Goal: Task Accomplishment & Management: Manage account settings

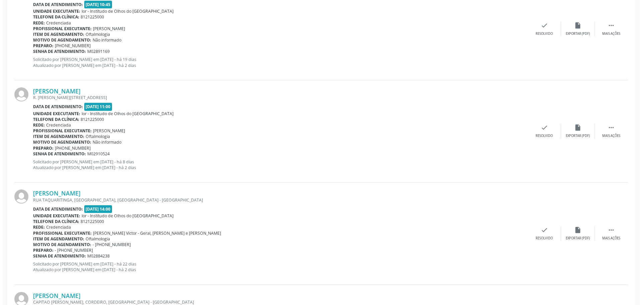
scroll to position [535, 0]
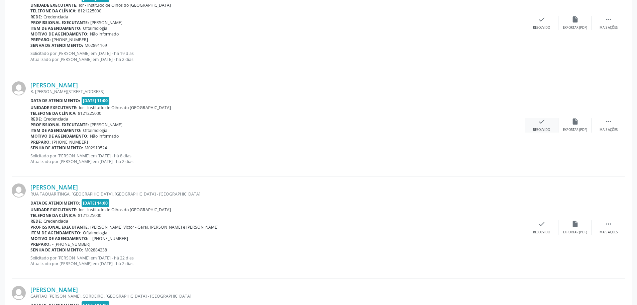
click at [542, 118] on icon "check" at bounding box center [541, 121] width 7 height 7
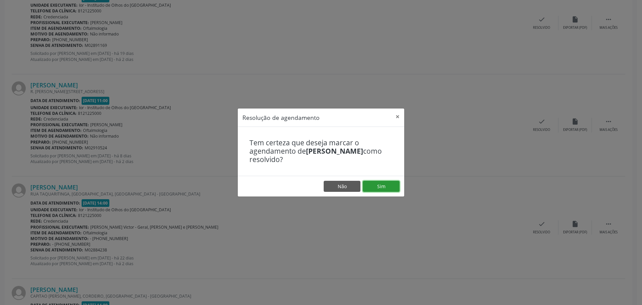
click at [374, 183] on button "Sim" at bounding box center [381, 186] width 37 height 11
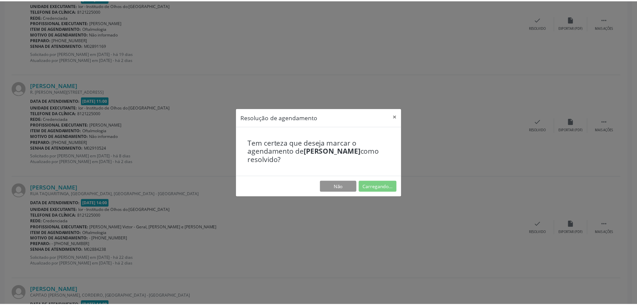
scroll to position [0, 0]
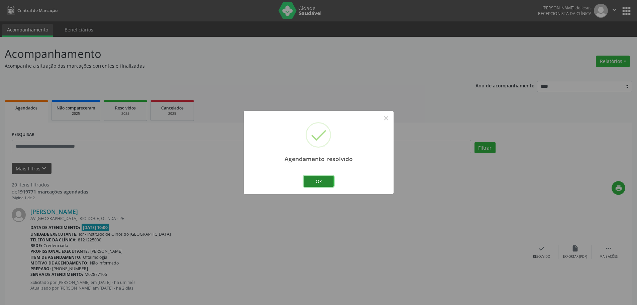
click at [318, 179] on button "Ok" at bounding box center [319, 181] width 30 height 11
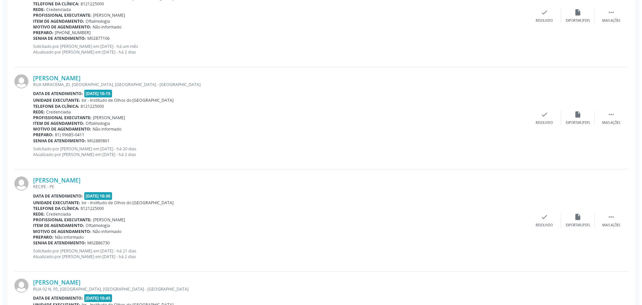
scroll to position [201, 0]
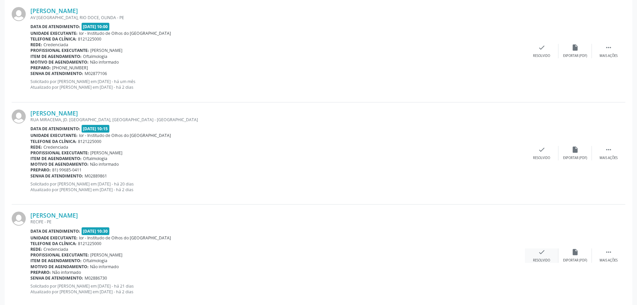
click at [538, 254] on div "check Resolvido" at bounding box center [541, 255] width 33 height 14
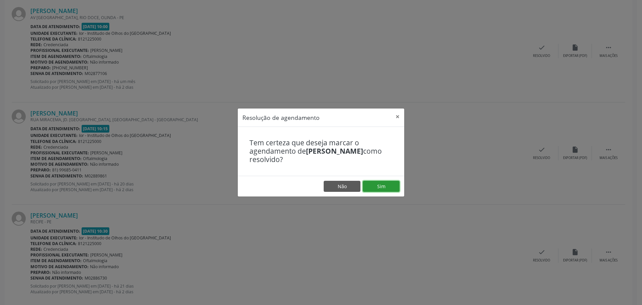
click at [372, 184] on button "Sim" at bounding box center [381, 186] width 37 height 11
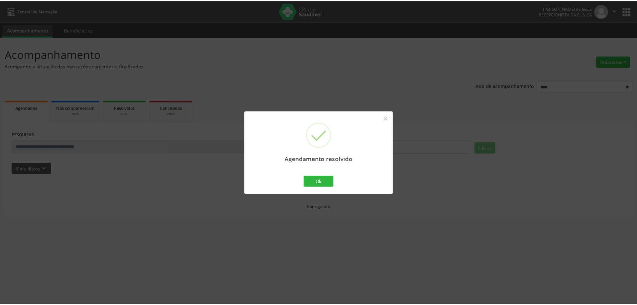
scroll to position [0, 0]
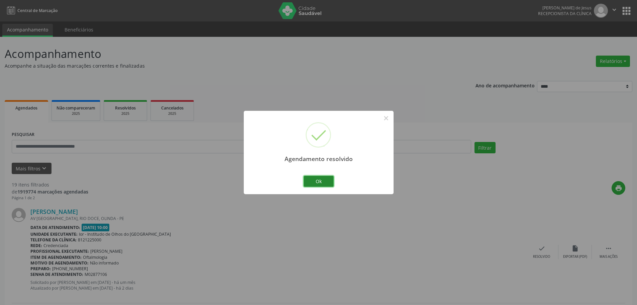
click at [327, 179] on button "Ok" at bounding box center [319, 181] width 30 height 11
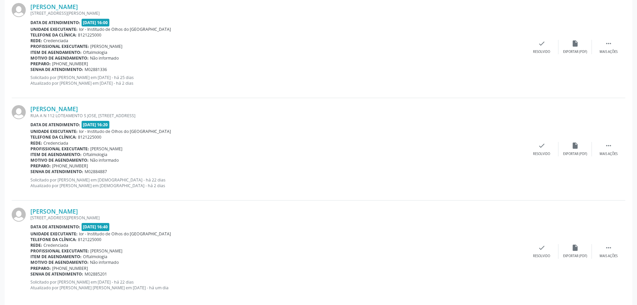
scroll to position [1459, 0]
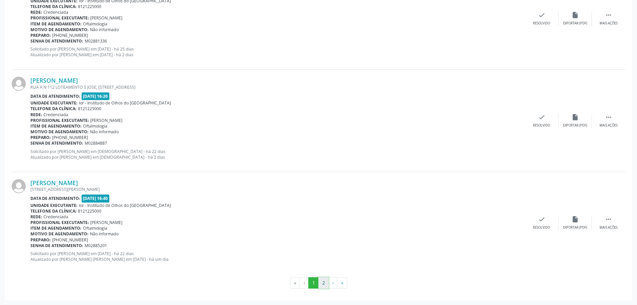
click at [320, 285] on button "2" at bounding box center [324, 282] width 10 height 11
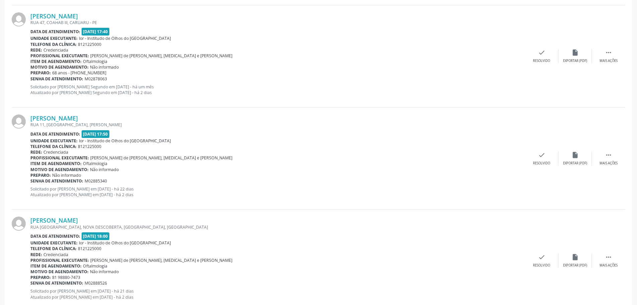
scroll to position [335, 0]
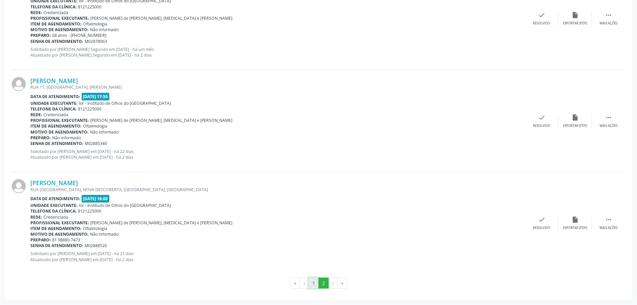
click at [315, 286] on button "1" at bounding box center [313, 282] width 10 height 11
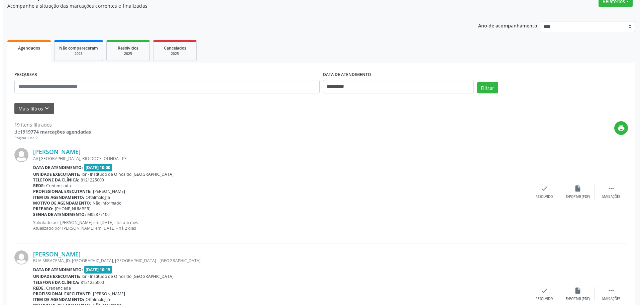
scroll to position [100, 0]
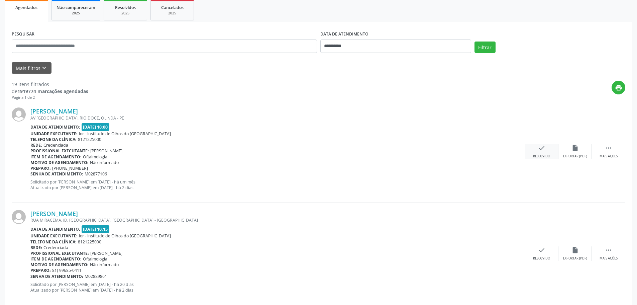
click at [541, 147] on icon "check" at bounding box center [541, 147] width 7 height 7
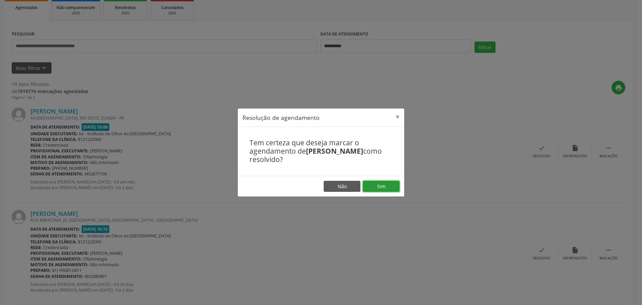
click at [376, 192] on button "Sim" at bounding box center [381, 186] width 37 height 11
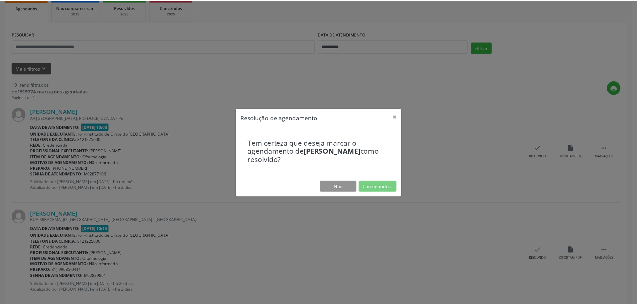
scroll to position [0, 0]
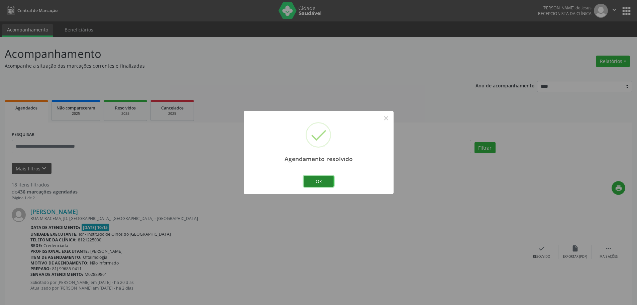
click at [318, 181] on button "Ok" at bounding box center [319, 181] width 30 height 11
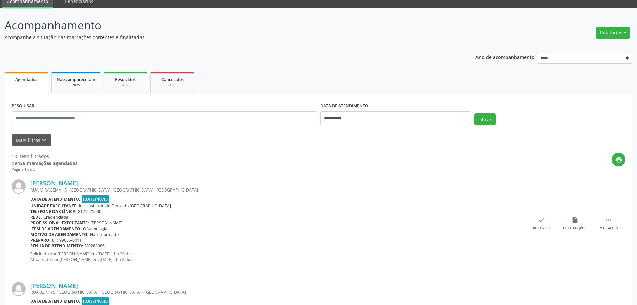
scroll to position [67, 0]
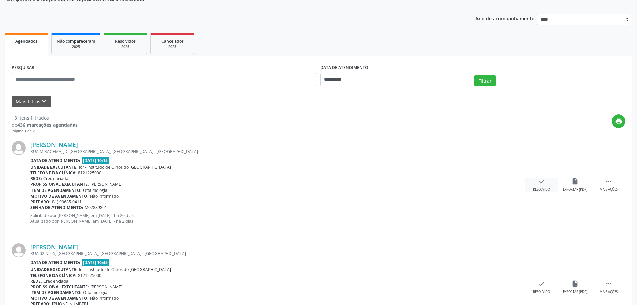
click at [545, 183] on icon "check" at bounding box center [541, 181] width 7 height 7
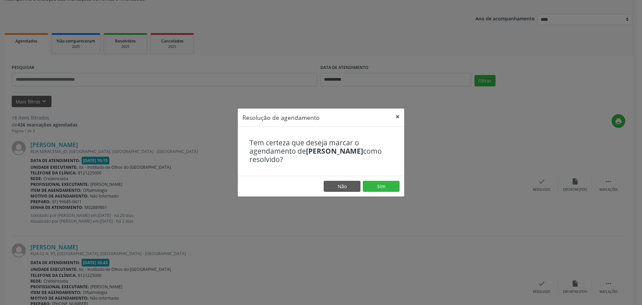
click at [394, 114] on button "×" at bounding box center [397, 116] width 13 height 16
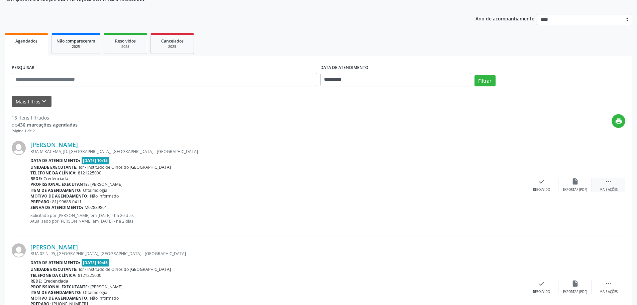
click at [610, 188] on div "Mais ações" at bounding box center [609, 189] width 18 height 5
click at [572, 183] on icon "alarm_off" at bounding box center [575, 181] width 7 height 7
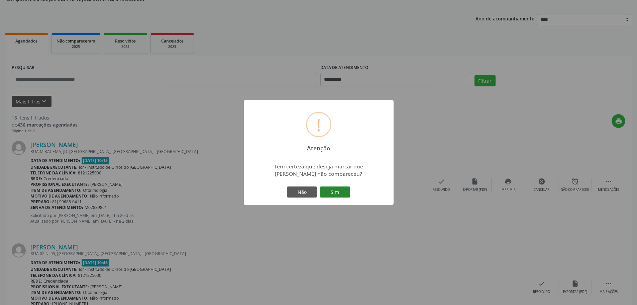
click at [339, 195] on button "Sim" at bounding box center [335, 191] width 30 height 11
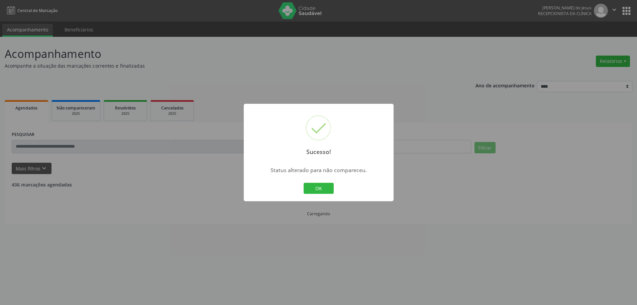
scroll to position [0, 0]
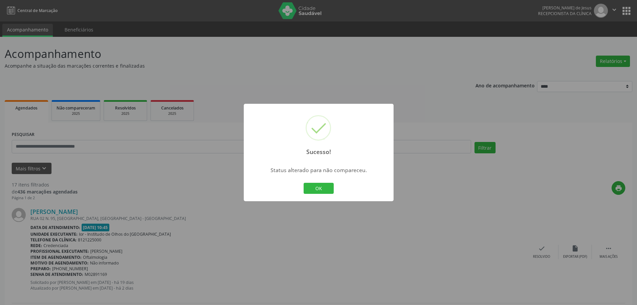
click at [314, 189] on button "OK" at bounding box center [319, 188] width 30 height 11
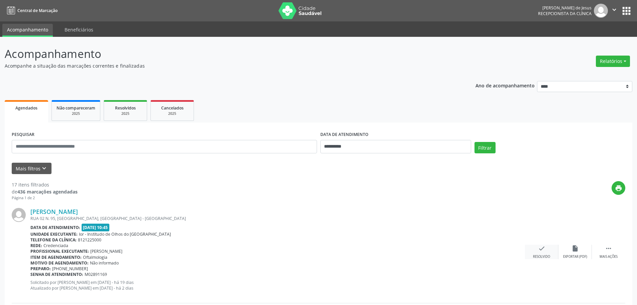
click at [543, 250] on icon "check" at bounding box center [541, 248] width 7 height 7
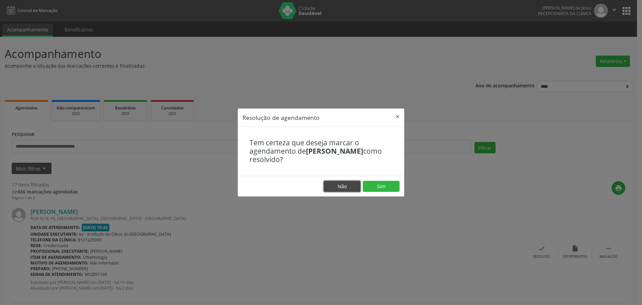
click at [338, 189] on button "Não" at bounding box center [342, 186] width 37 height 11
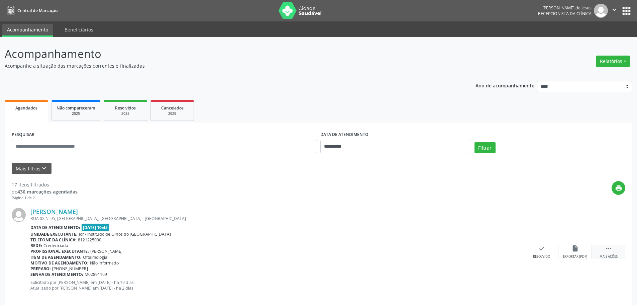
click at [605, 251] on icon "" at bounding box center [608, 248] width 7 height 7
click at [576, 252] on div "alarm_off Não compareceu" at bounding box center [575, 252] width 33 height 14
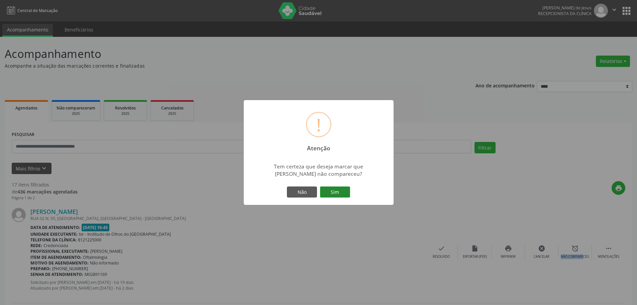
click at [331, 189] on button "Sim" at bounding box center [335, 191] width 30 height 11
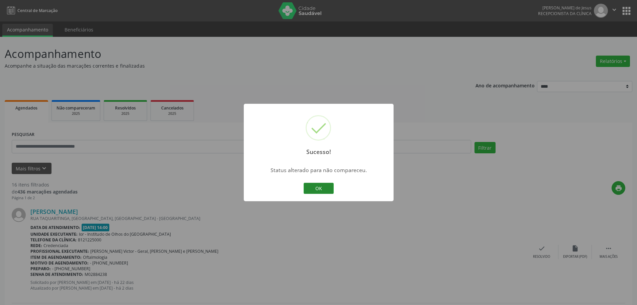
click at [325, 187] on button "OK" at bounding box center [319, 188] width 30 height 11
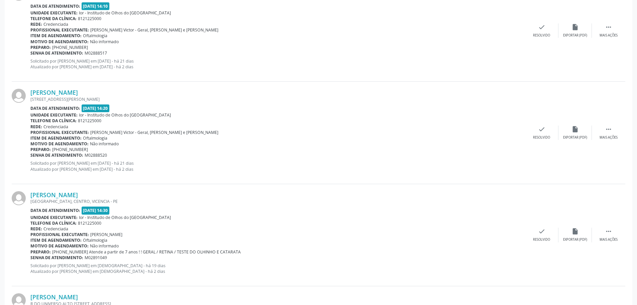
scroll to position [535, 0]
